Goal: Task Accomplishment & Management: Use online tool/utility

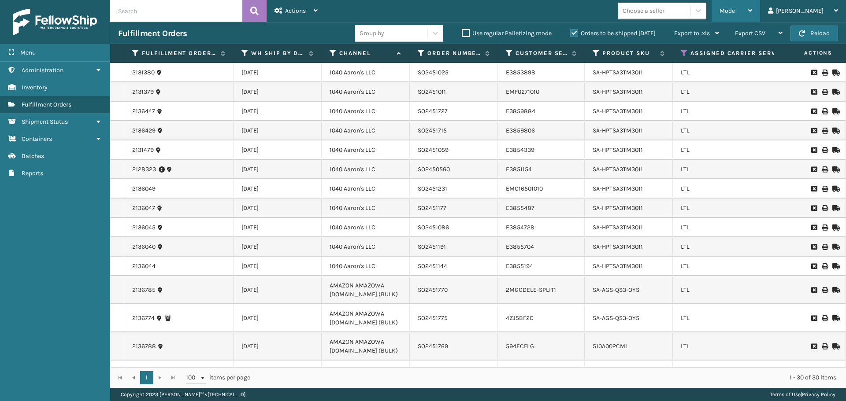
click at [735, 7] on span "Mode" at bounding box center [726, 10] width 15 height 7
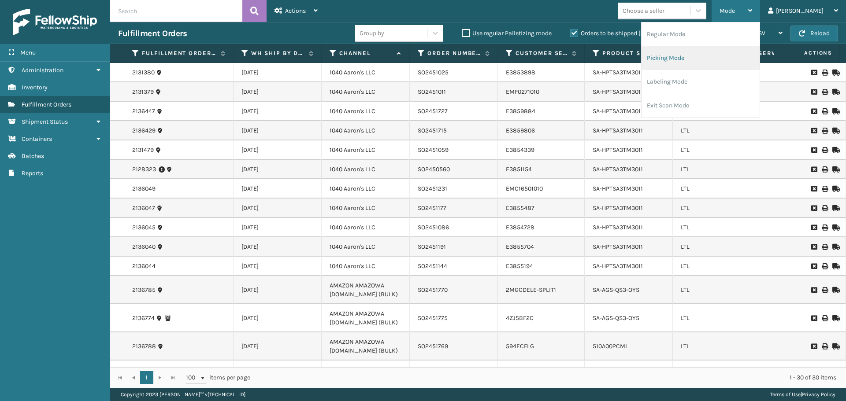
click at [718, 60] on li "Picking Mode" at bounding box center [700, 58] width 118 height 24
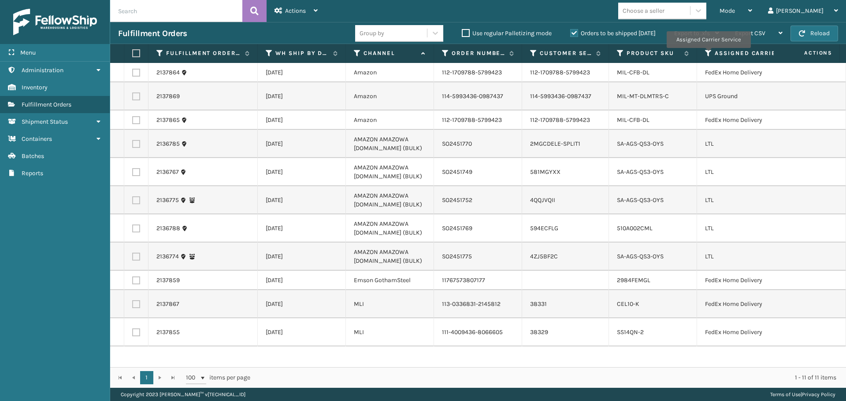
click at [707, 54] on icon at bounding box center [708, 53] width 7 height 8
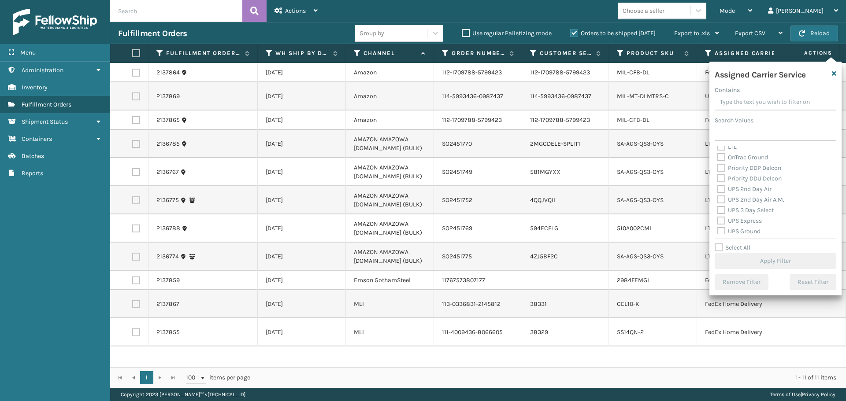
scroll to position [132, 0]
click at [723, 148] on label "LTL" at bounding box center [726, 145] width 19 height 7
click at [718, 147] on input "LTL" at bounding box center [717, 144] width 0 height 6
checkbox input "true"
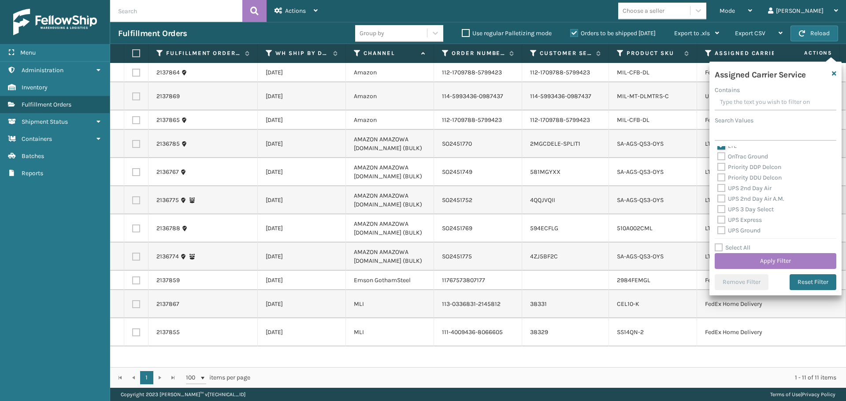
scroll to position [127, 0]
click at [746, 259] on button "Apply Filter" at bounding box center [775, 261] width 122 height 16
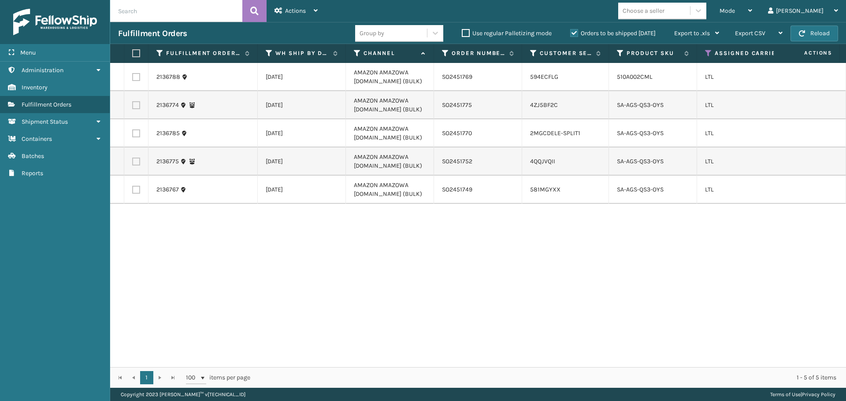
click at [137, 53] on label at bounding box center [134, 53] width 5 height 8
click at [133, 53] on input "checkbox" at bounding box center [132, 54] width 0 height 6
checkbox input "true"
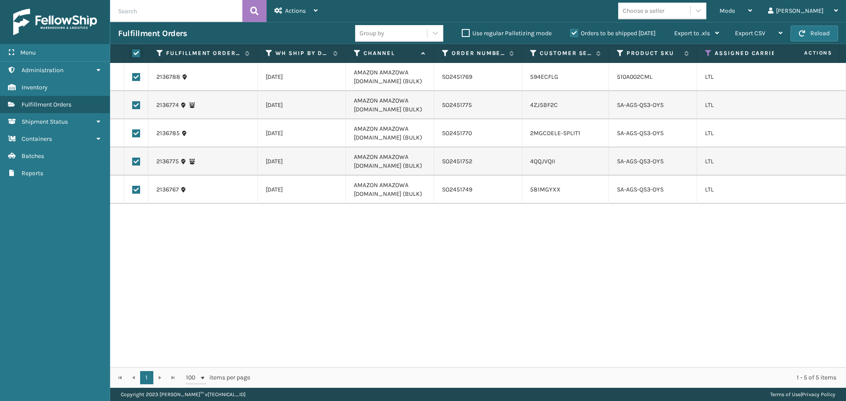
checkbox input "true"
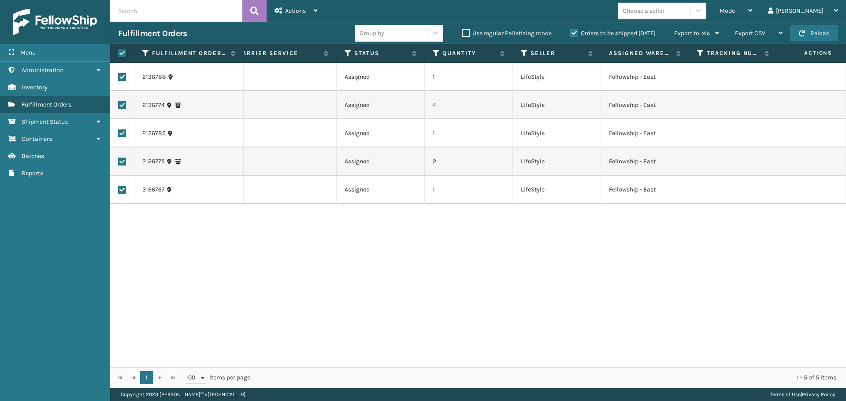
scroll to position [0, 0]
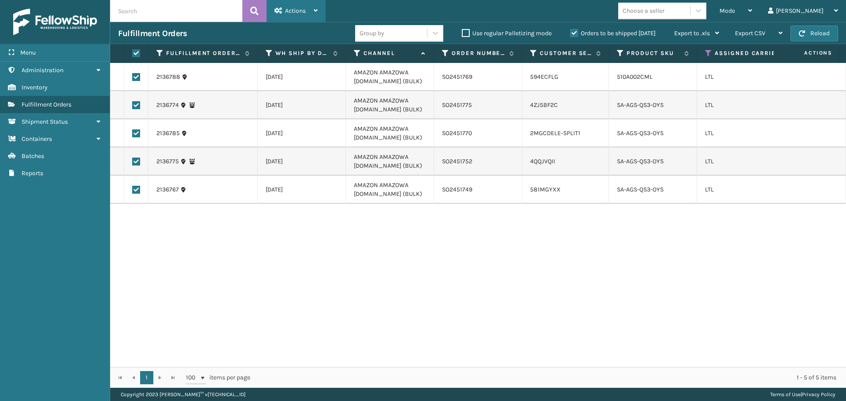
click at [310, 11] on div "Actions" at bounding box center [295, 11] width 43 height 22
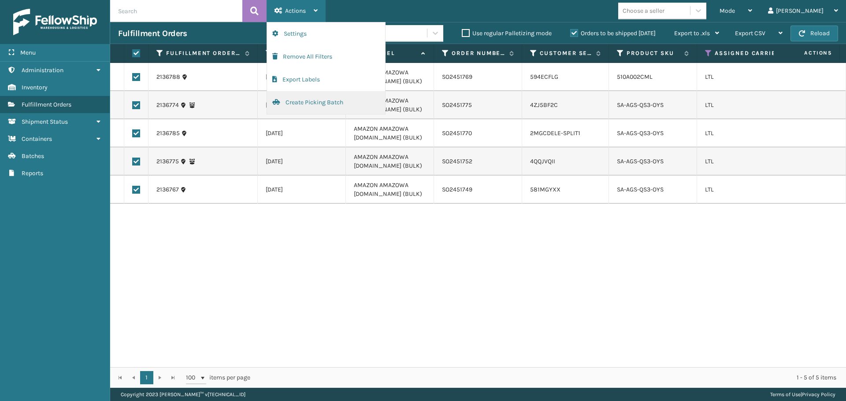
click at [315, 108] on button "Create Picking Batch" at bounding box center [326, 102] width 118 height 23
